Goal: Use online tool/utility: Utilize a website feature to perform a specific function

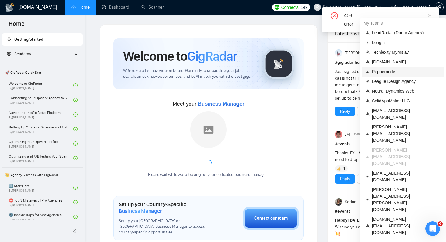
click at [385, 70] on span "Peppernode" at bounding box center [406, 71] width 68 height 7
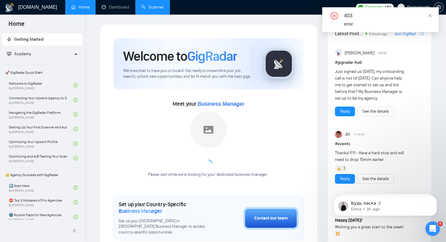
click at [151, 10] on link "Scanner" at bounding box center [152, 7] width 22 height 5
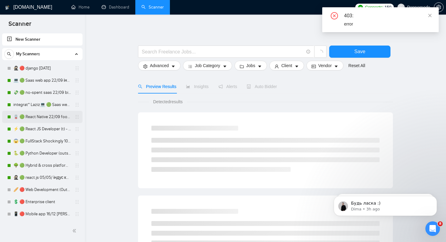
click at [49, 118] on link "🪫 🟢 React Native 22/09 food by taste, flowers by smell" at bounding box center [42, 117] width 58 height 12
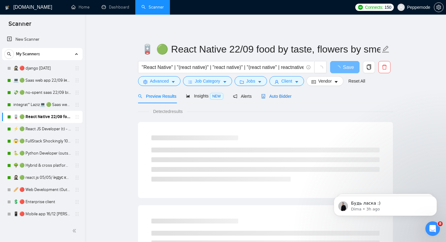
click at [284, 94] on span "Auto Bidder" at bounding box center [276, 96] width 30 height 5
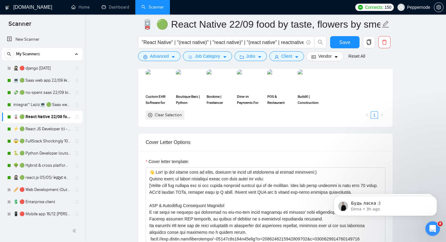
scroll to position [605, 0]
